Goal: Book appointment/travel/reservation

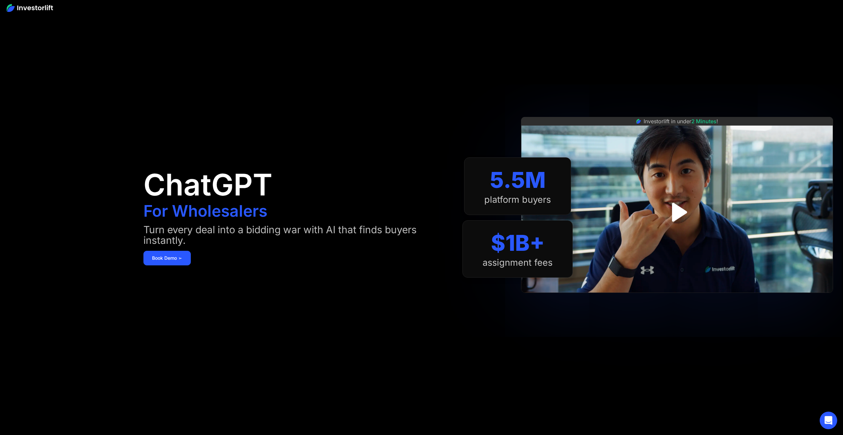
drag, startPoint x: 829, startPoint y: 418, endPoint x: 828, endPoint y: 413, distance: 5.0
click at [829, 418] on icon "Open Intercom Messenger" at bounding box center [829, 420] width 8 height 9
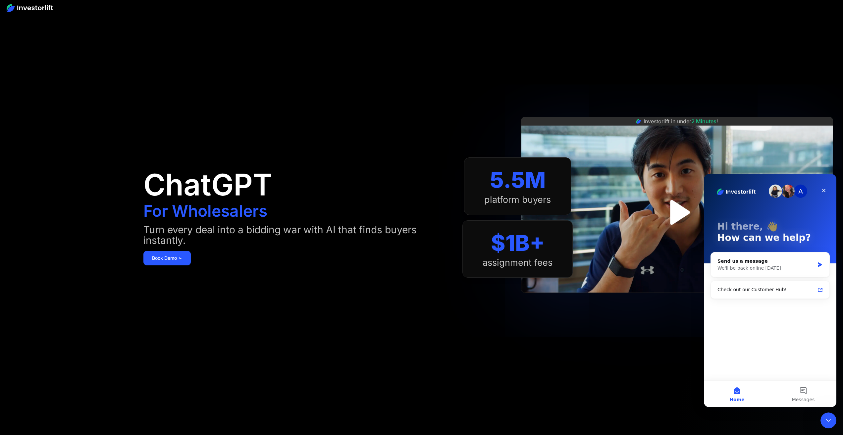
click at [676, 209] on img "open lightbox" at bounding box center [677, 212] width 45 height 45
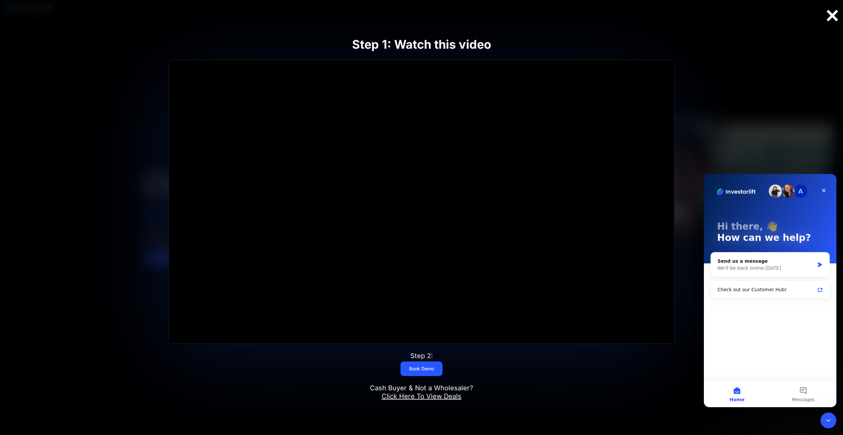
click at [826, 13] on div at bounding box center [832, 16] width 21 height 14
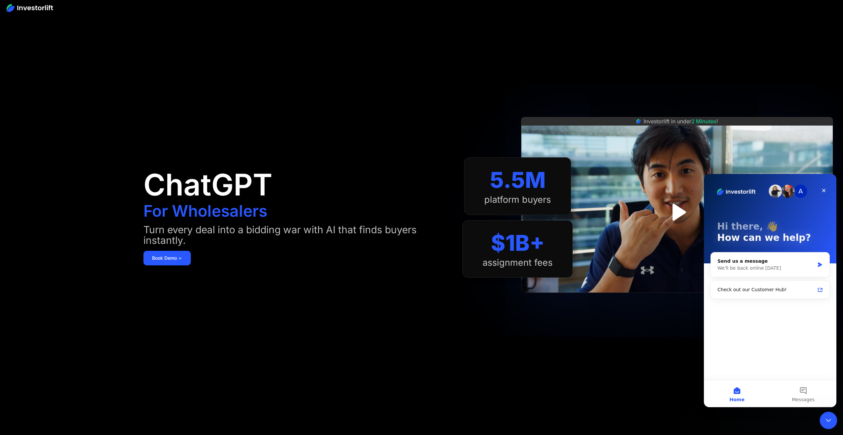
click at [833, 419] on div "Close Intercom Messenger" at bounding box center [828, 420] width 16 height 16
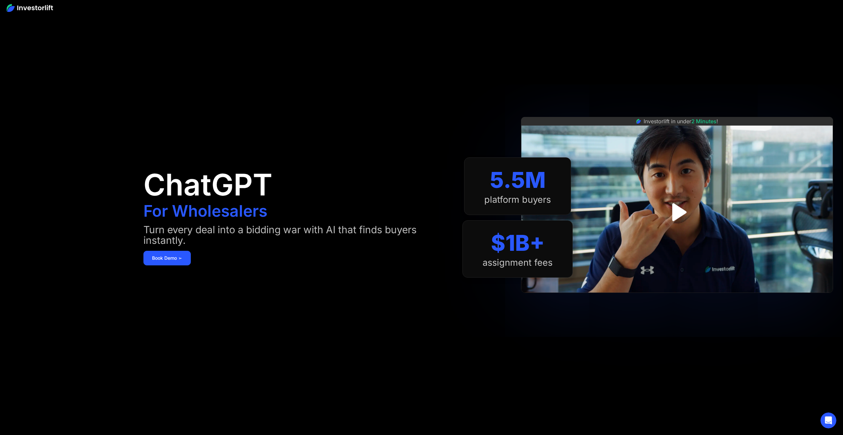
click at [43, 7] on img at bounding box center [30, 8] width 46 height 8
click at [180, 261] on link "Book Demo ➢" at bounding box center [166, 258] width 47 height 15
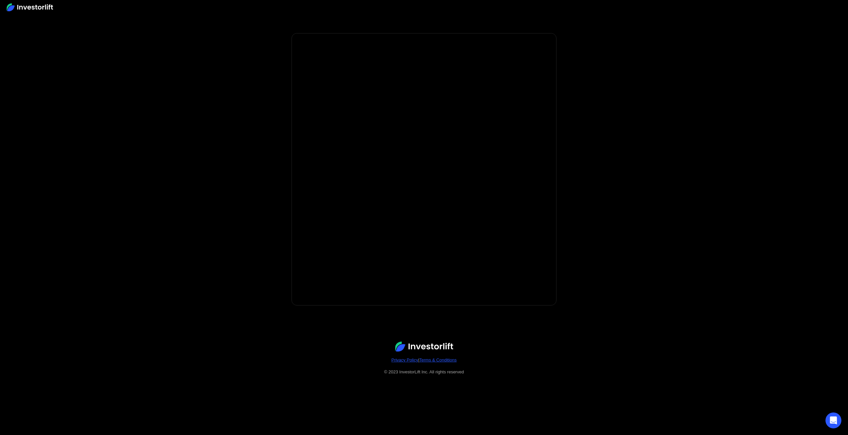
click at [672, 39] on body "**********" at bounding box center [424, 217] width 848 height 435
